Goal: Book appointment/travel/reservation

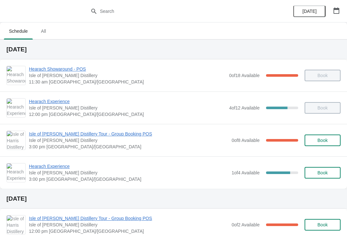
click at [337, 10] on icon "button" at bounding box center [336, 10] width 6 height 6
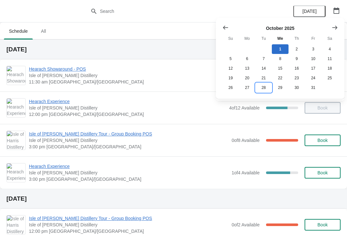
click at [263, 93] on button "28" at bounding box center [264, 88] width 16 height 10
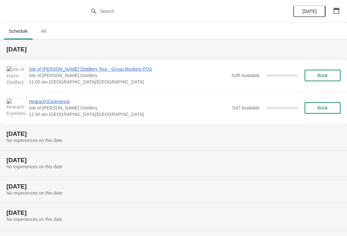
click at [328, 77] on span "Book" at bounding box center [322, 75] width 24 height 5
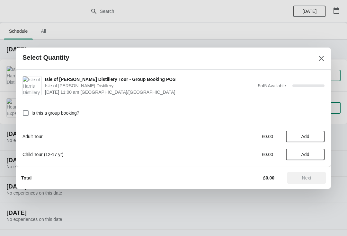
click at [312, 139] on span "Add" at bounding box center [305, 136] width 27 height 5
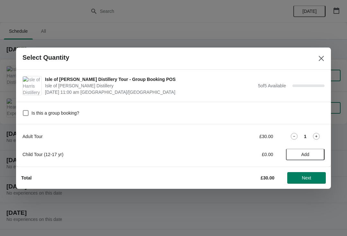
click at [314, 139] on icon at bounding box center [316, 136] width 7 height 7
click at [317, 139] on icon at bounding box center [316, 136] width 7 height 7
click at [315, 139] on icon at bounding box center [316, 136] width 7 height 7
click at [317, 139] on icon at bounding box center [316, 136] width 7 height 7
click at [315, 183] on button "Next" at bounding box center [306, 178] width 39 height 12
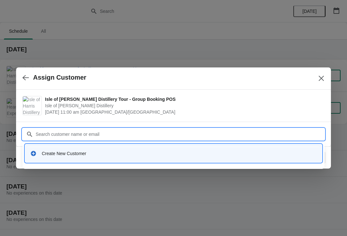
click at [68, 155] on div "Create New Customer" at bounding box center [179, 153] width 275 height 6
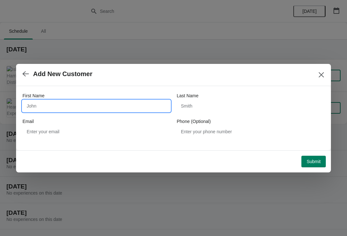
click at [72, 103] on input "First Name" at bounding box center [96, 106] width 148 height 12
type input "[PERSON_NAME]"
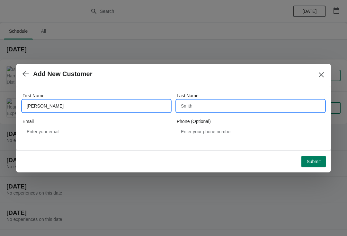
click at [217, 106] on input "Last Name" at bounding box center [251, 106] width 148 height 12
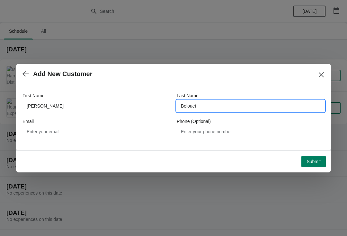
type input "Belouet"
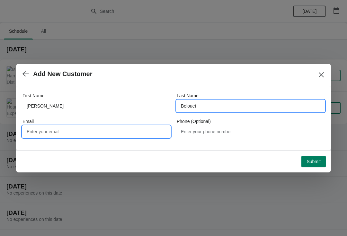
click at [61, 136] on input "Email" at bounding box center [96, 132] width 148 height 12
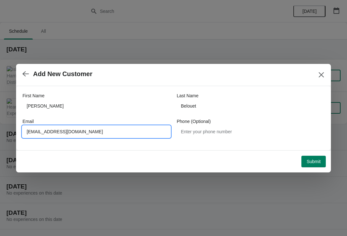
type input "[EMAIL_ADDRESS][DOMAIN_NAME]"
click at [317, 165] on button "Submit" at bounding box center [313, 162] width 24 height 12
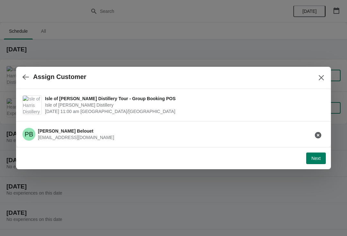
click at [318, 162] on button "Next" at bounding box center [316, 159] width 20 height 12
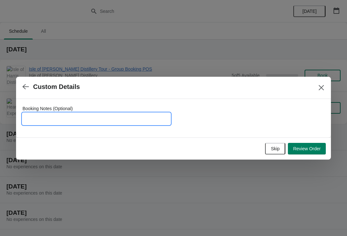
click at [98, 121] on input "Booking Notes (Optional)" at bounding box center [96, 119] width 148 height 12
type input "Payment to be made on arrival"
click at [310, 151] on span "Review Order" at bounding box center [307, 148] width 28 height 5
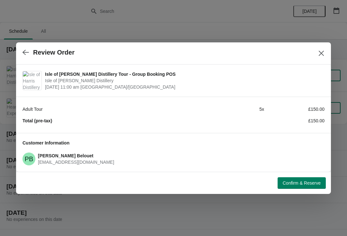
click at [311, 185] on span "Confirm & Reserve" at bounding box center [302, 183] width 38 height 5
